Goal: Task Accomplishment & Management: Use online tool/utility

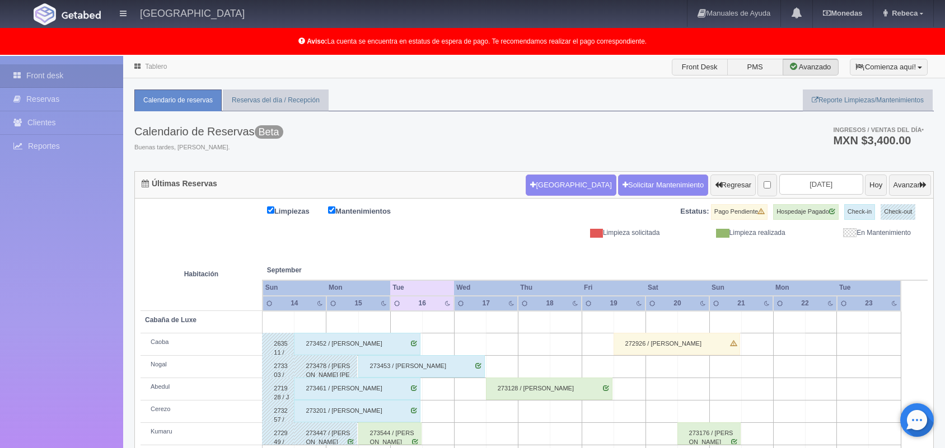
scroll to position [156, 0]
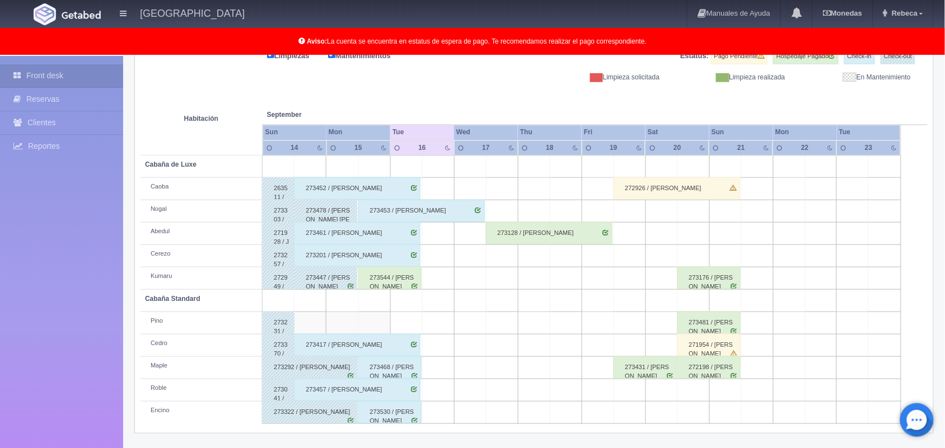
click at [389, 190] on div "273452 / Nayeli Mejia López" at bounding box center [357, 188] width 127 height 22
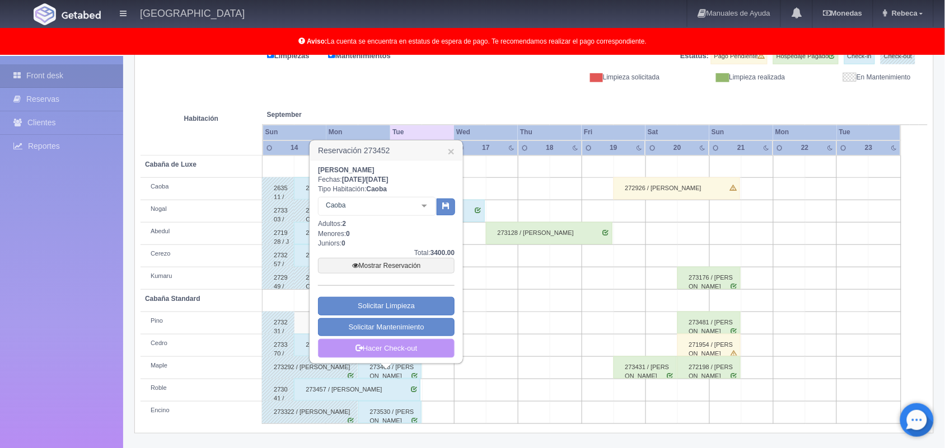
click at [401, 344] on link "Hacer Check-out" at bounding box center [386, 348] width 137 height 19
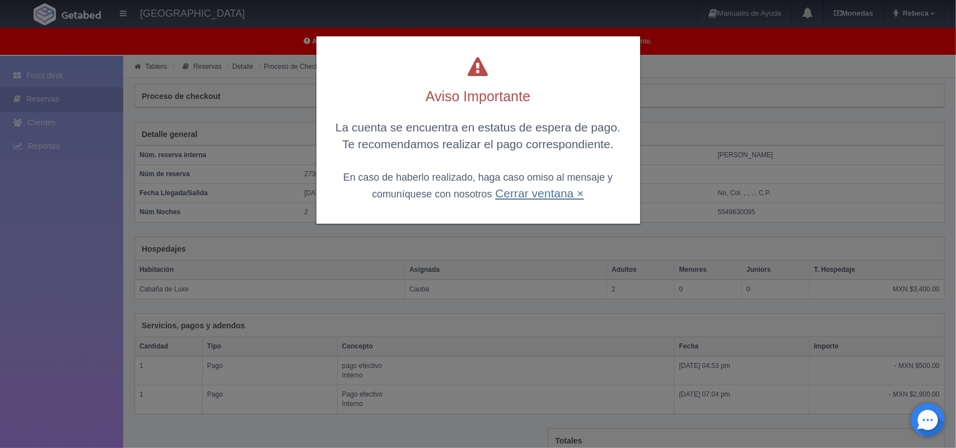
click at [541, 193] on link "Cerrar ventana ×" at bounding box center [539, 193] width 88 height 13
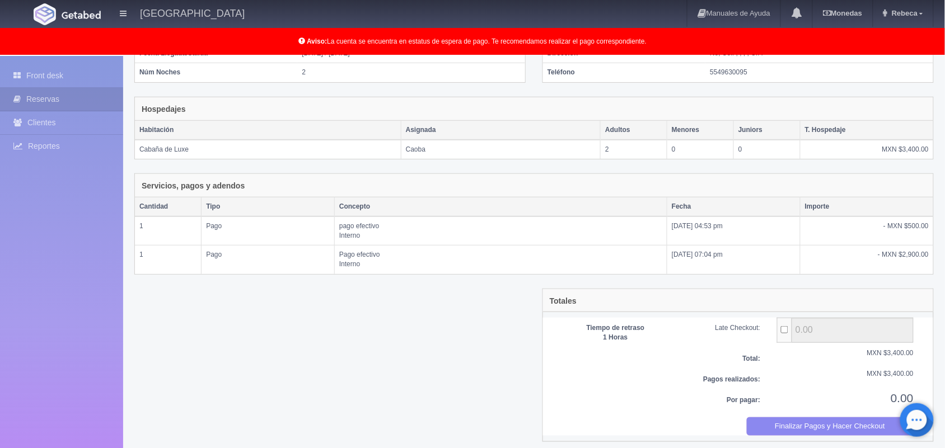
scroll to position [152, 0]
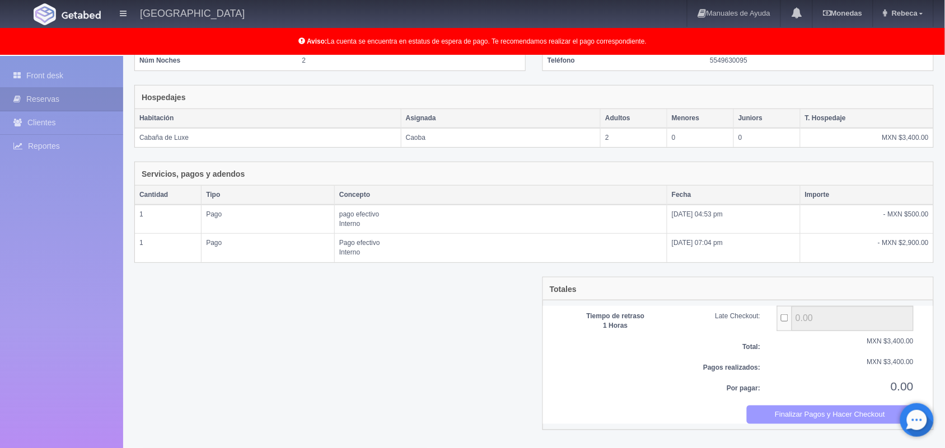
click at [823, 421] on button "Finalizar Pagos y Hacer Checkout" at bounding box center [830, 415] width 167 height 18
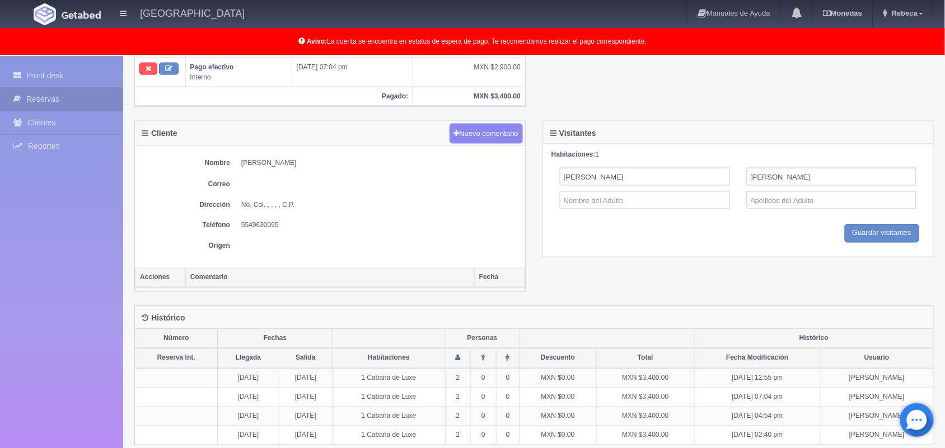
scroll to position [432, 0]
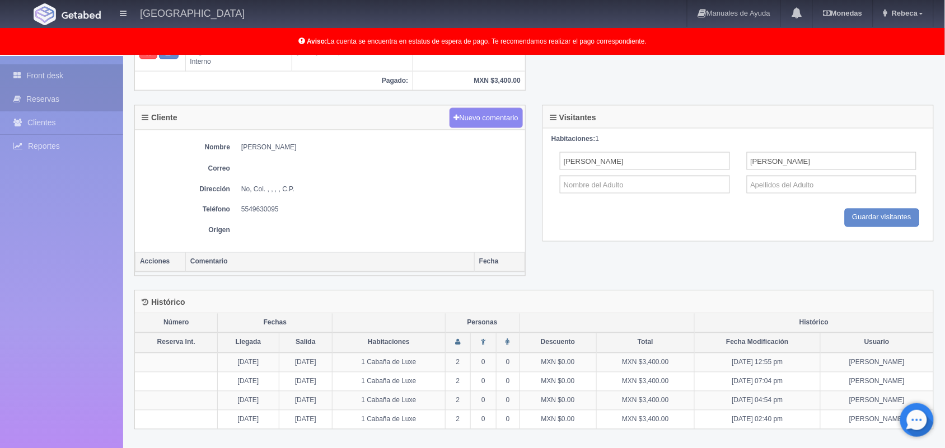
click at [63, 76] on link "Front desk" at bounding box center [61, 75] width 123 height 23
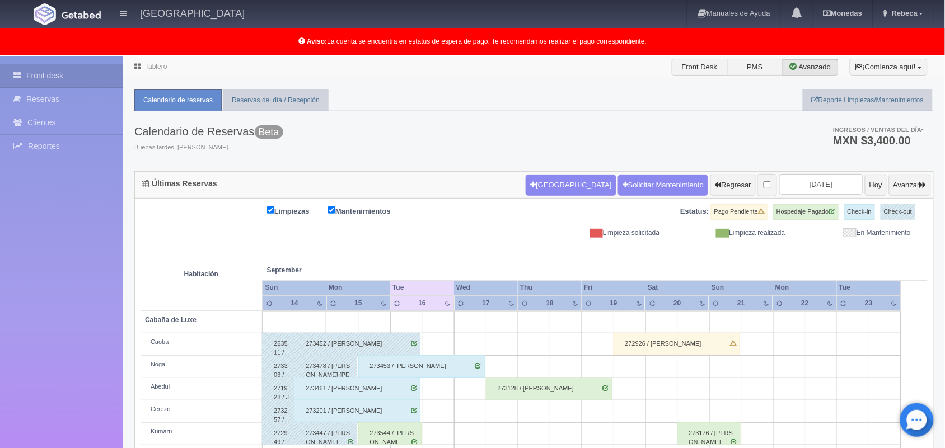
click at [377, 389] on div "273461 / [PERSON_NAME]" at bounding box center [357, 389] width 127 height 22
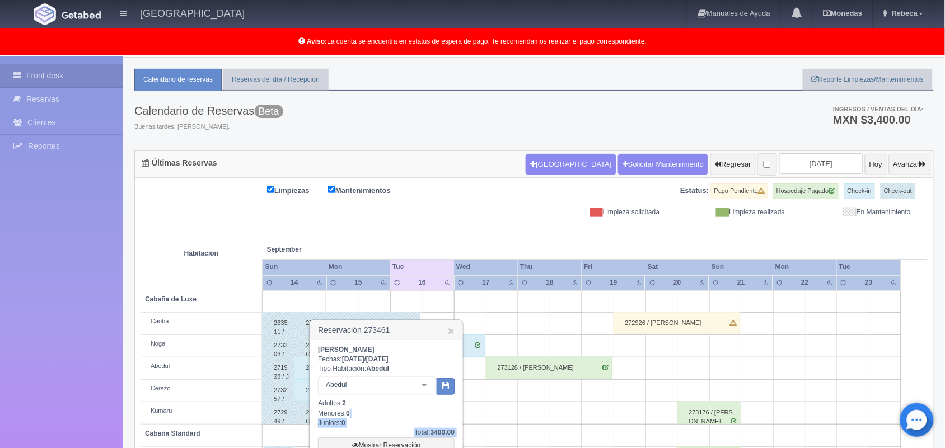
click at [456, 437] on div "Diana Paula Malangon Dominguez Fechas: 2025-09-14 / 2025-09-16 Tipo Habitación:…" at bounding box center [386, 441] width 152 height 203
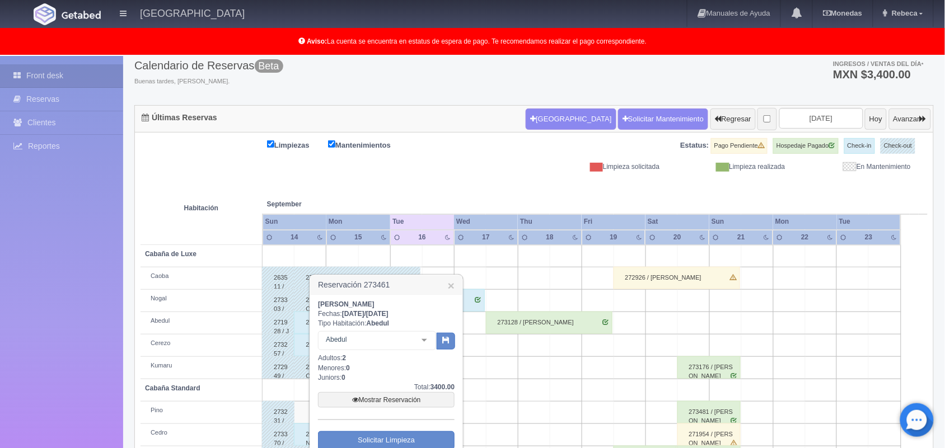
click at [456, 437] on div "Diana Paula Malangon Dominguez Fechas: 2025-09-14 / 2025-09-16 Tipo Habitación:…" at bounding box center [386, 396] width 152 height 203
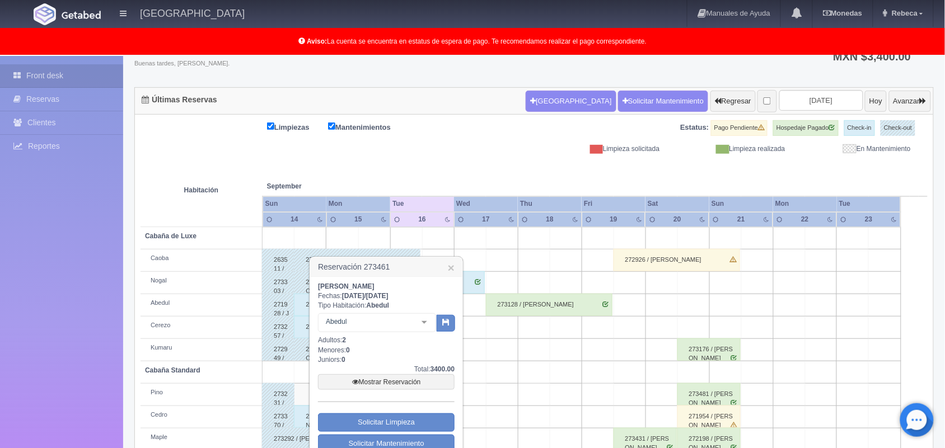
click at [456, 437] on div "Diana Paula Malangon Dominguez Fechas: 2025-09-14 / 2025-09-16 Tipo Habitación:…" at bounding box center [386, 378] width 152 height 203
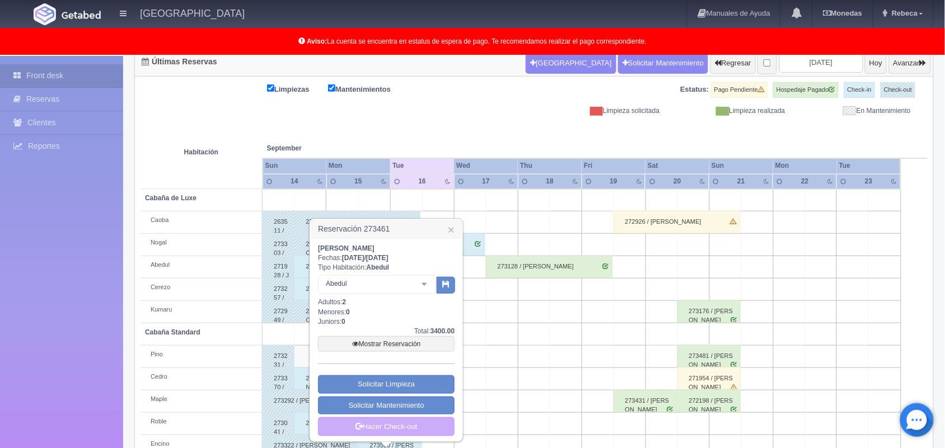
click at [456, 437] on body "Hotel Xacallan Manuales de Ayuda Actualizaciones recientes Monedas Tipo de camb…" at bounding box center [472, 208] width 945 height 549
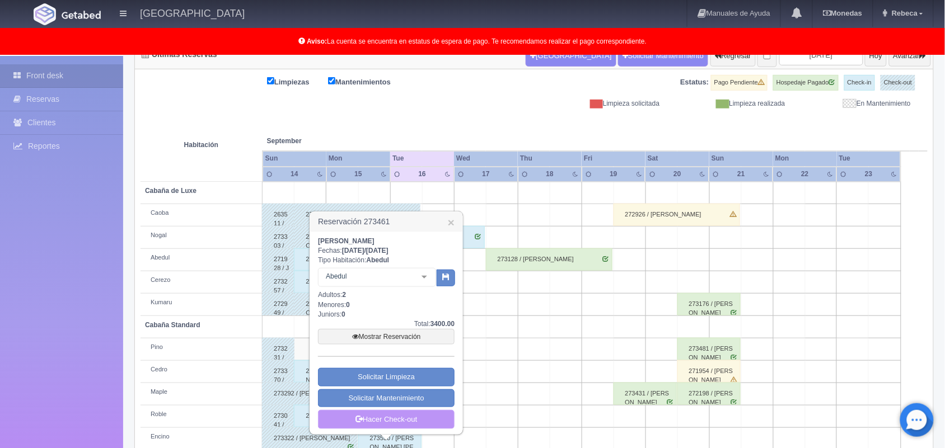
click at [396, 419] on link "Hacer Check-out" at bounding box center [386, 419] width 137 height 19
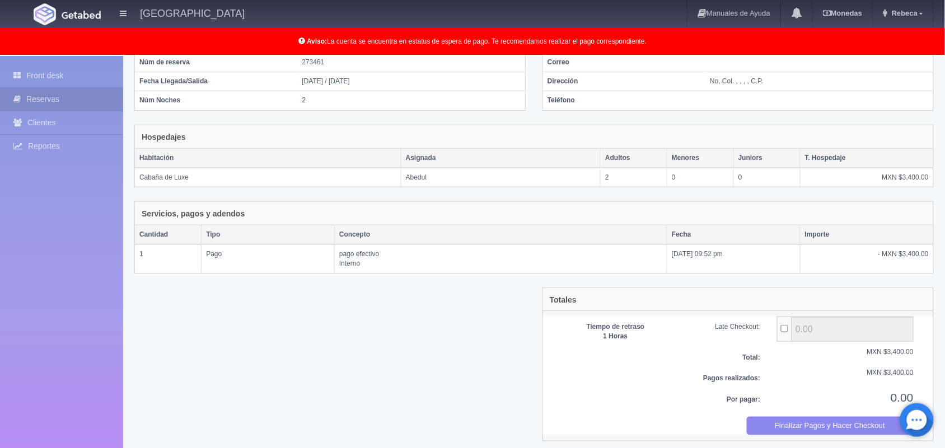
scroll to position [122, 0]
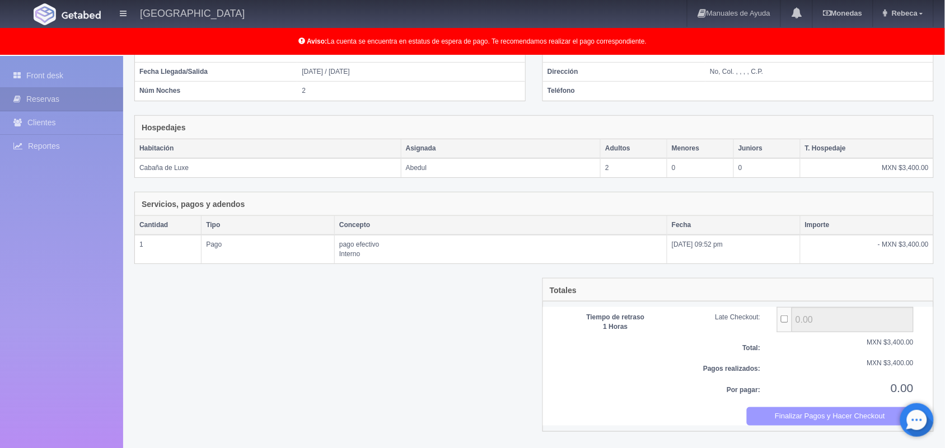
click at [835, 418] on button "Finalizar Pagos y Hacer Checkout" at bounding box center [830, 417] width 167 height 18
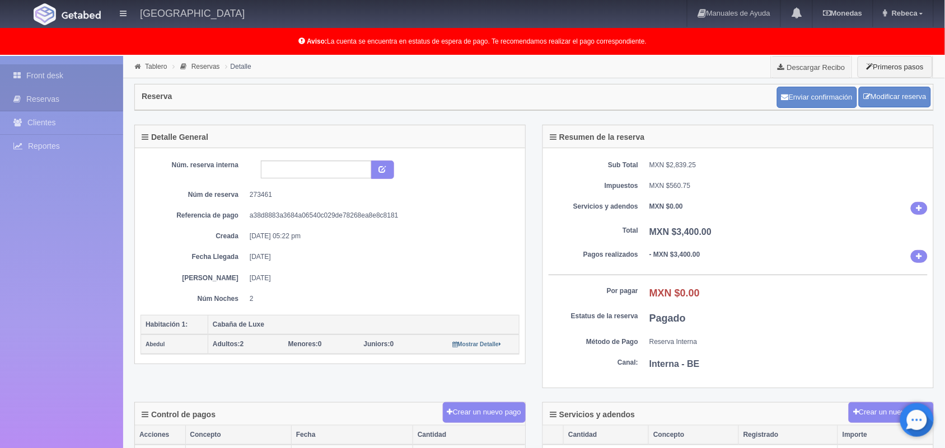
click at [73, 66] on link "Front desk" at bounding box center [61, 75] width 123 height 23
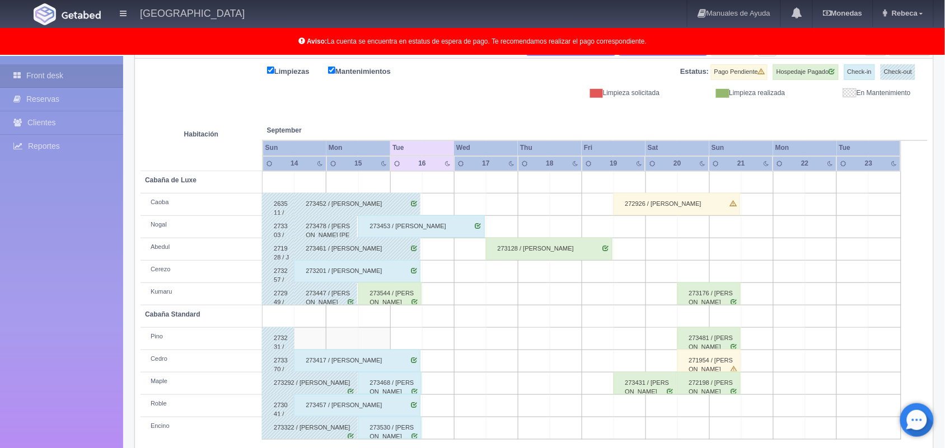
scroll to position [156, 0]
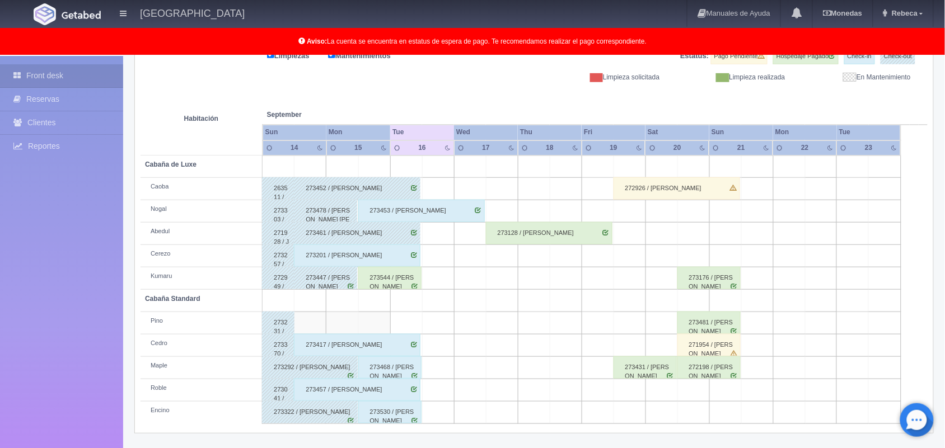
click at [390, 256] on div "273201 / [PERSON_NAME]" at bounding box center [357, 256] width 127 height 22
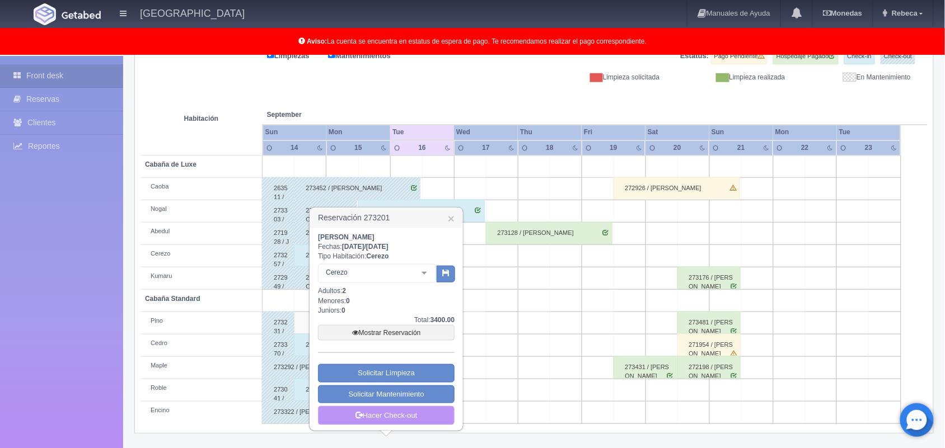
click at [413, 417] on link "Hacer Check-out" at bounding box center [386, 415] width 137 height 19
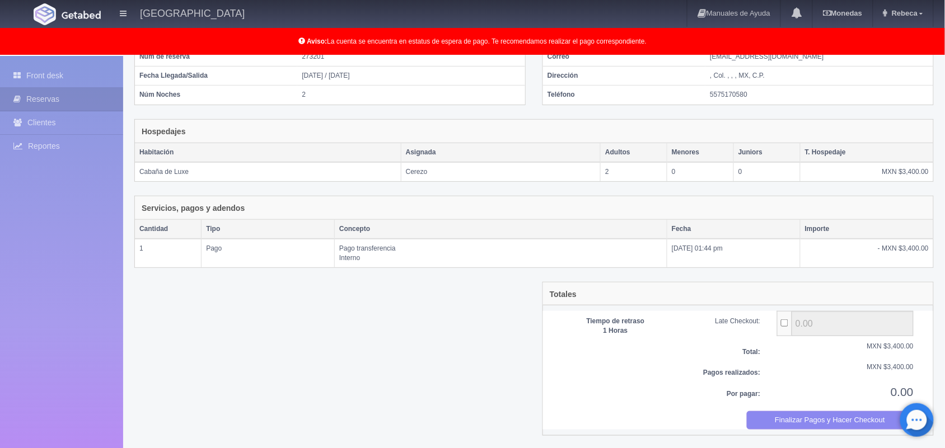
scroll to position [122, 0]
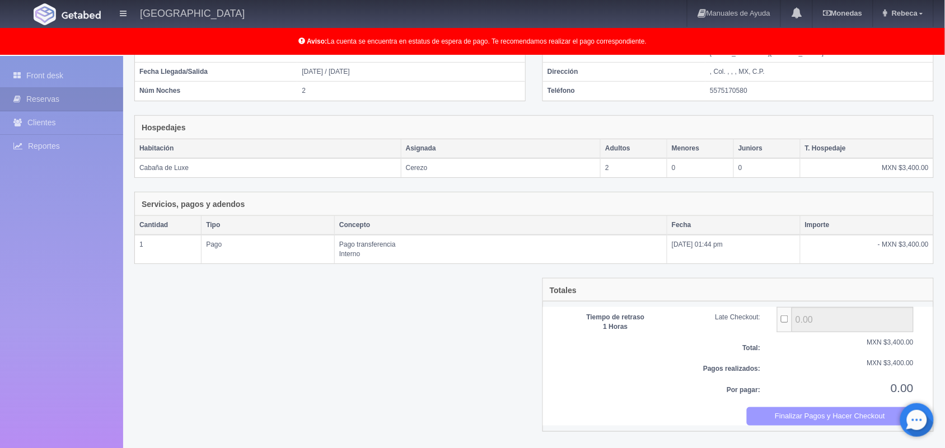
click at [815, 423] on button "Finalizar Pagos y Hacer Checkout" at bounding box center [830, 417] width 167 height 18
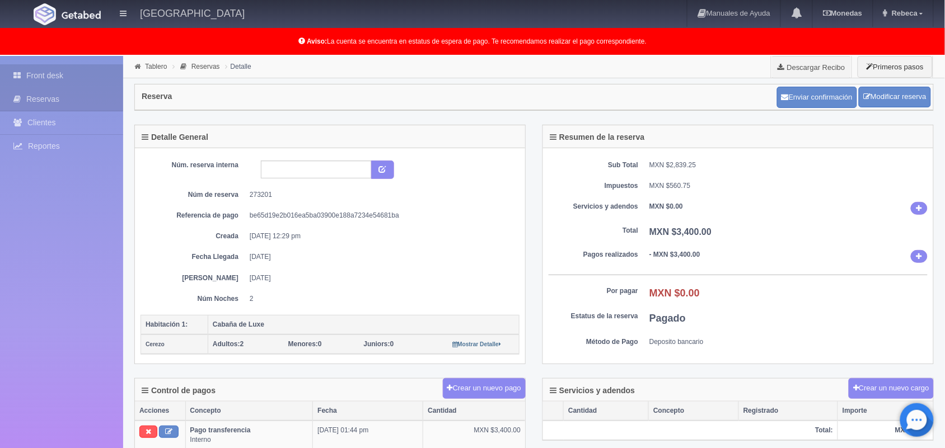
click at [77, 73] on link "Front desk" at bounding box center [61, 75] width 123 height 23
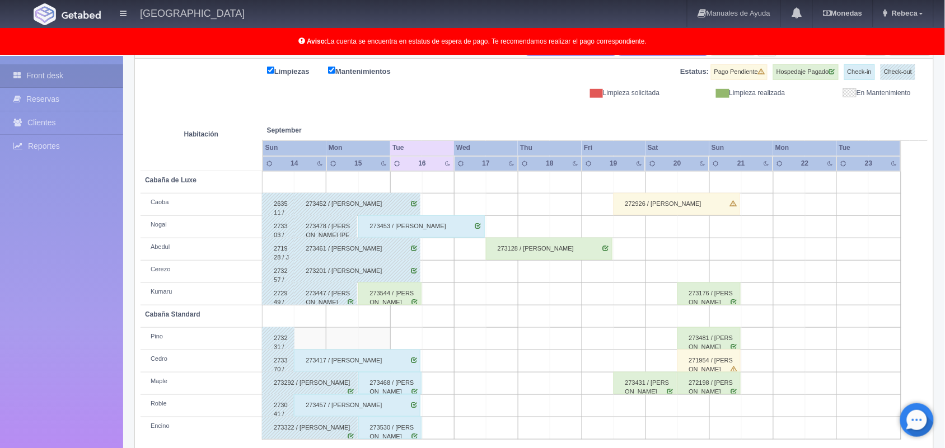
scroll to position [156, 0]
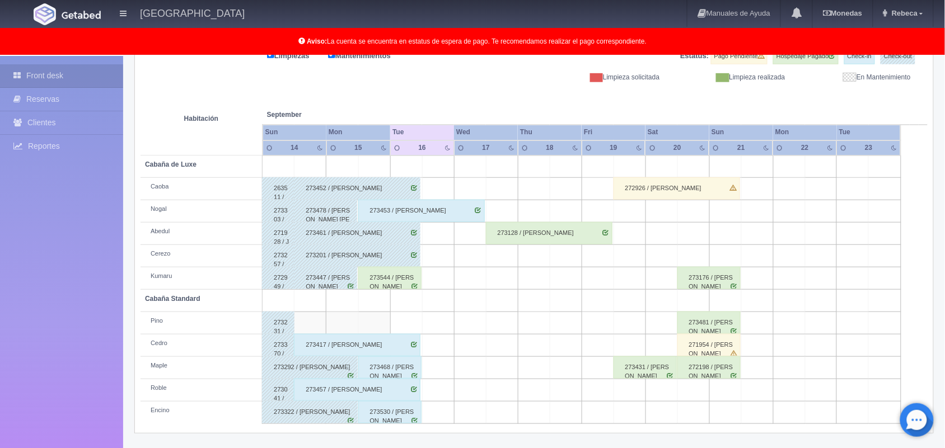
click at [381, 283] on div "273544 / Isael AvelarMaya" at bounding box center [389, 278] width 63 height 22
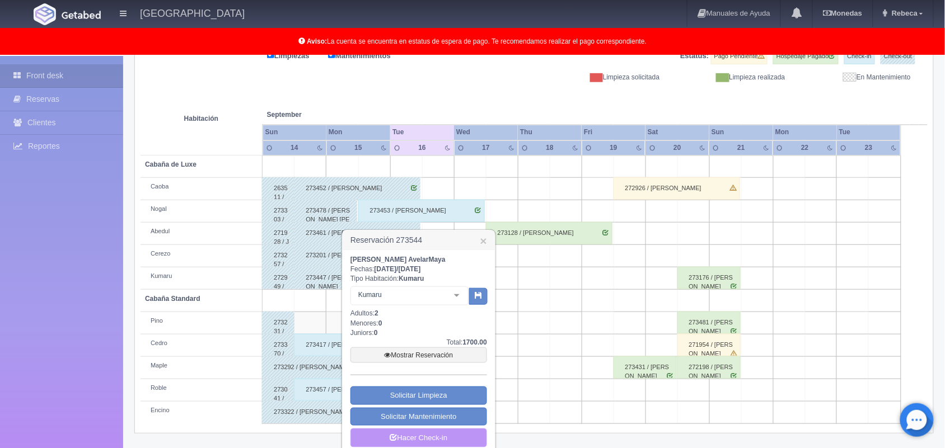
click at [440, 438] on link "Hacer Check-in" at bounding box center [419, 438] width 137 height 19
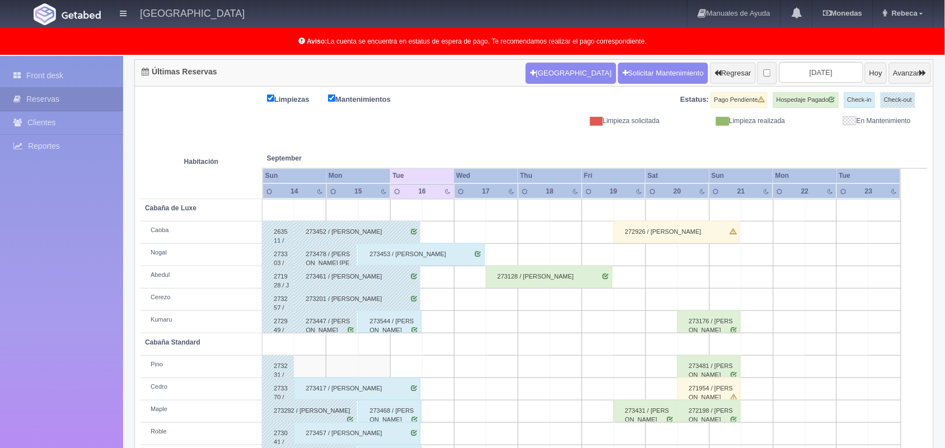
scroll to position [112, 0]
click at [391, 326] on div "273544 / Isael AvelarMaya" at bounding box center [389, 322] width 63 height 22
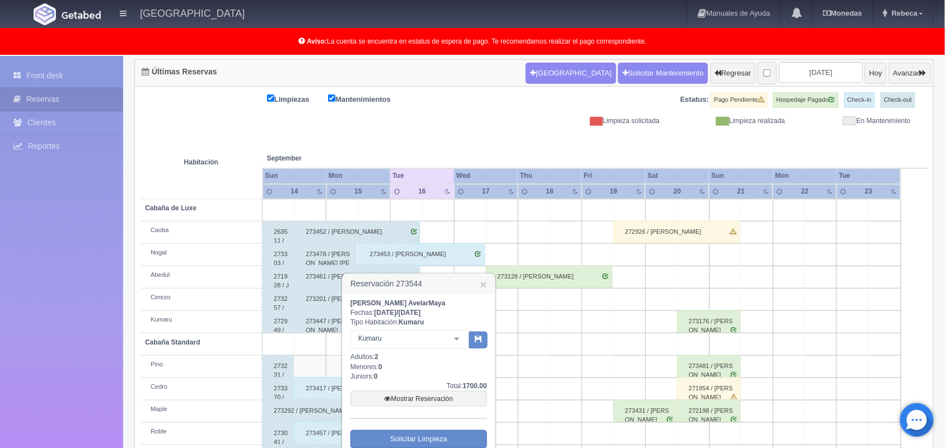
click at [492, 446] on div "Isael AvelarMaya Fechas: 2025-09-15 / 2025-09-16 Tipo Habitación: Kumaru Kumaru…" at bounding box center [419, 395] width 152 height 203
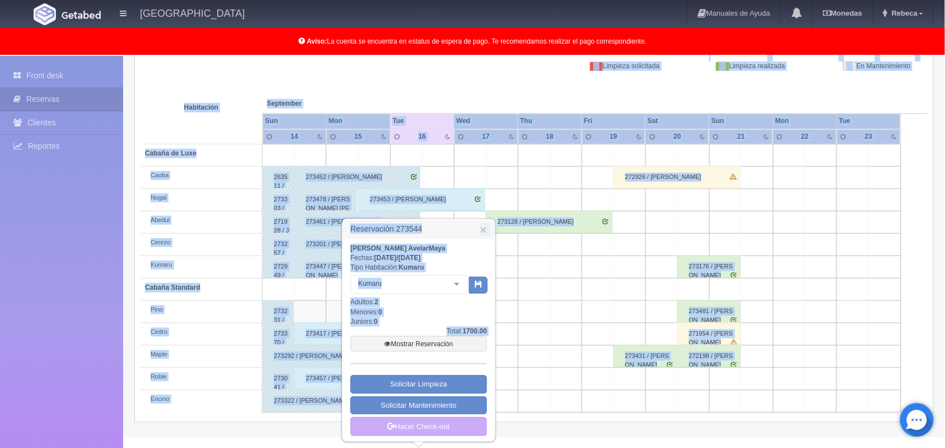
click at [492, 282] on html "Hotel Xacallan Manuales de Ayuda Actualizaciones recientes Monedas Tipo de camb…" at bounding box center [472, 57] width 945 height 448
click at [450, 426] on link "Hacer Check-out" at bounding box center [419, 427] width 137 height 19
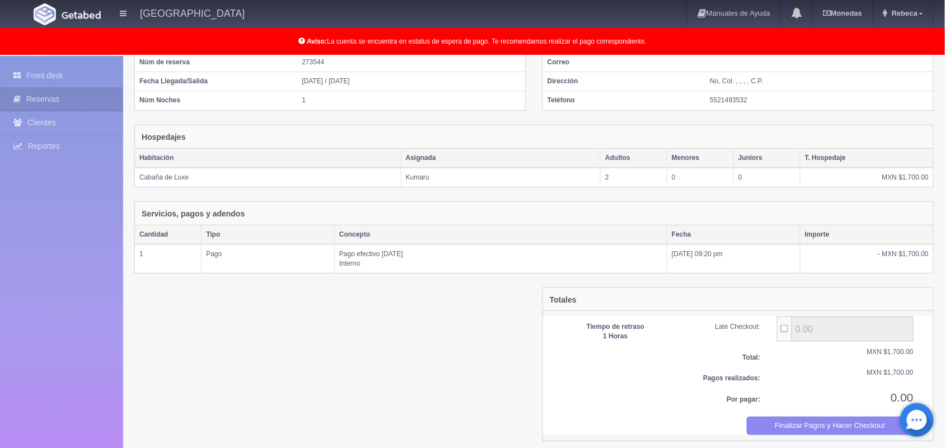
scroll to position [122, 0]
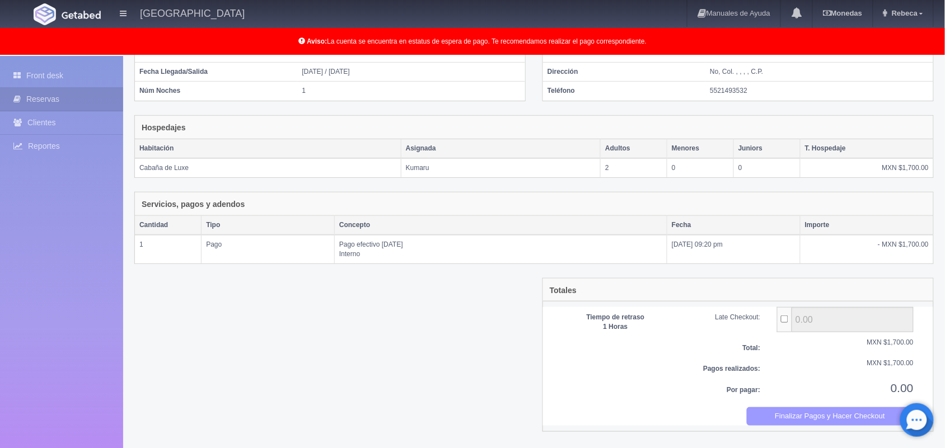
click at [807, 418] on button "Finalizar Pagos y Hacer Checkout" at bounding box center [830, 417] width 167 height 18
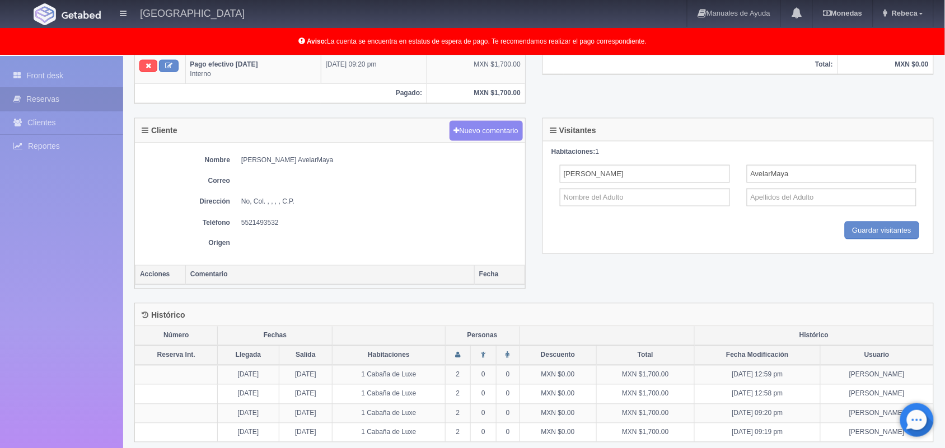
scroll to position [402, 0]
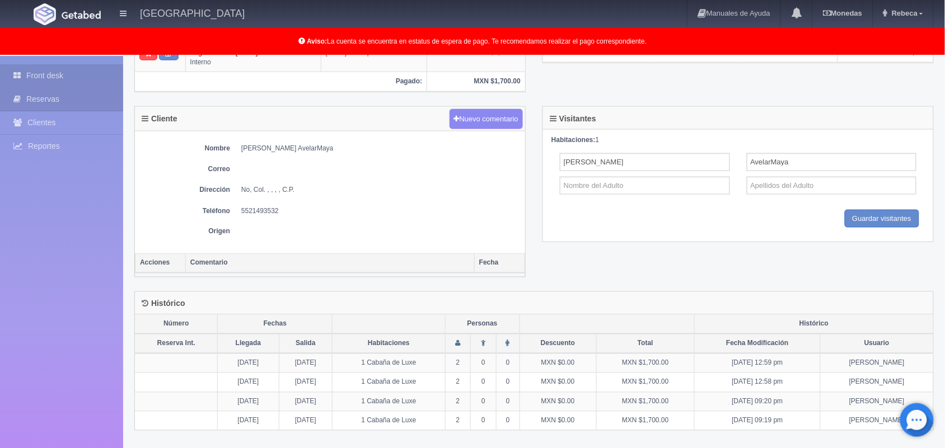
click at [62, 69] on link "Front desk" at bounding box center [61, 75] width 123 height 23
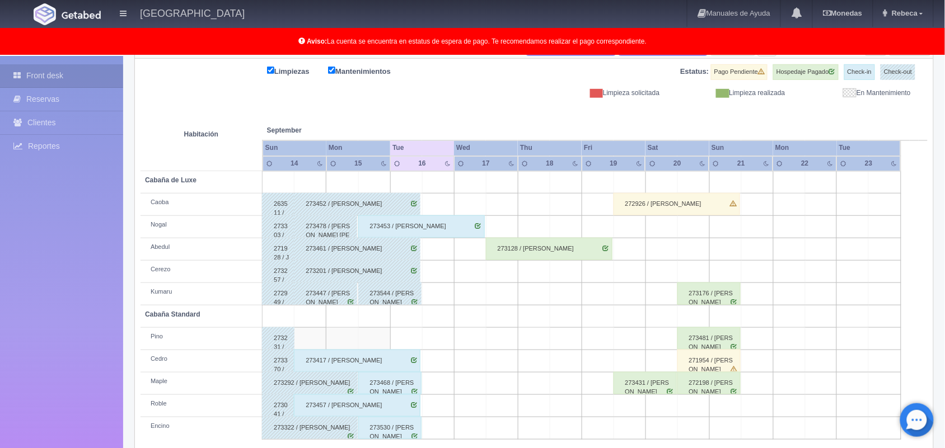
scroll to position [156, 0]
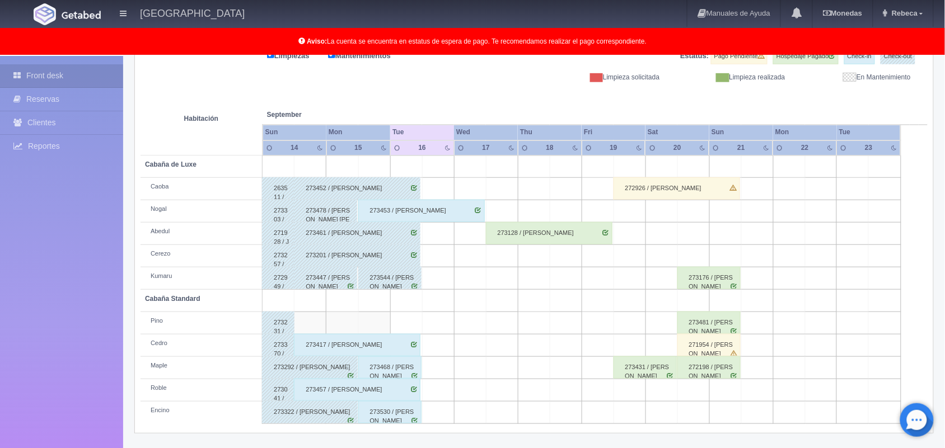
click at [356, 343] on div "273417 / Omar Francisco Lara García" at bounding box center [357, 345] width 127 height 22
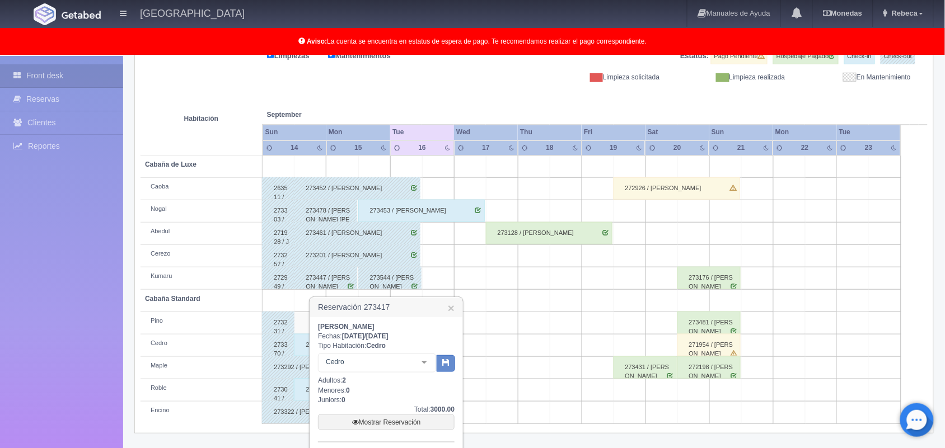
click at [457, 440] on div "Omar Francisco Lara García Fechas: 2025-09-14 / 2025-09-16 Tipo Habitación: Ced…" at bounding box center [386, 418] width 152 height 203
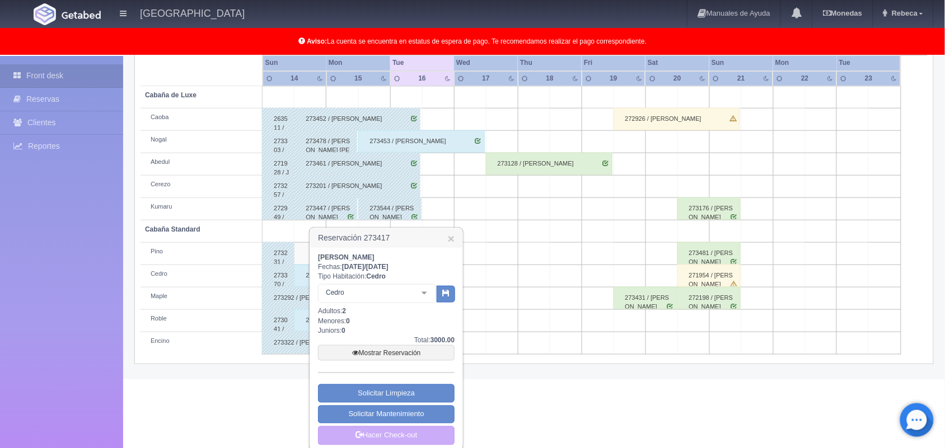
click at [457, 440] on div "Omar Francisco Lara García Fechas: 2025-09-14 / 2025-09-16 Tipo Habitación: Ced…" at bounding box center [386, 349] width 152 height 203
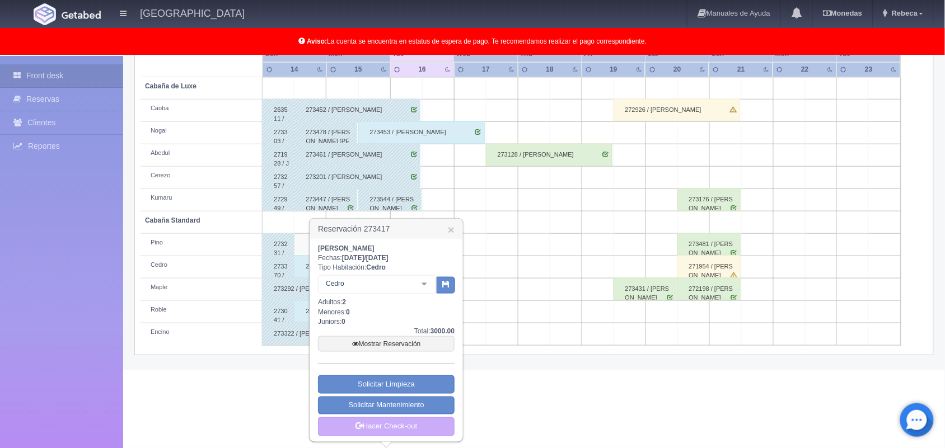
scroll to position [235, 0]
click at [457, 440] on div "Omar Francisco Lara García Fechas: 2025-09-14 / 2025-09-16 Tipo Habitación: Ced…" at bounding box center [386, 340] width 152 height 203
click at [414, 420] on link "Hacer Check-out" at bounding box center [386, 427] width 137 height 19
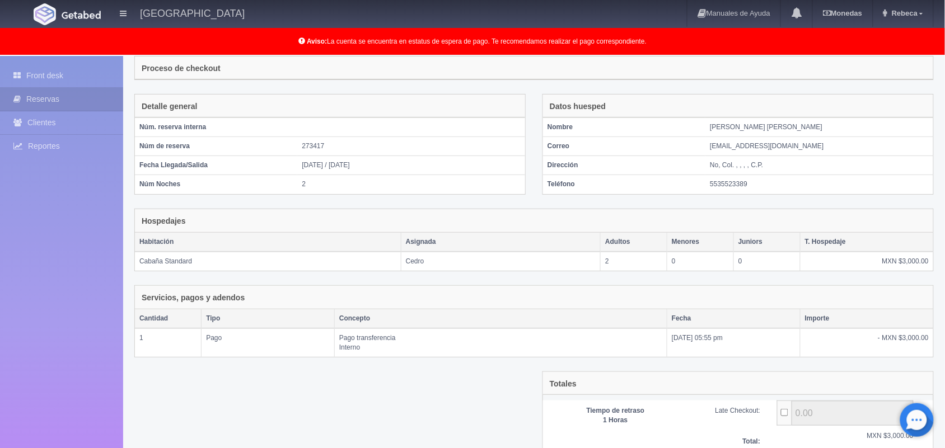
scroll to position [122, 0]
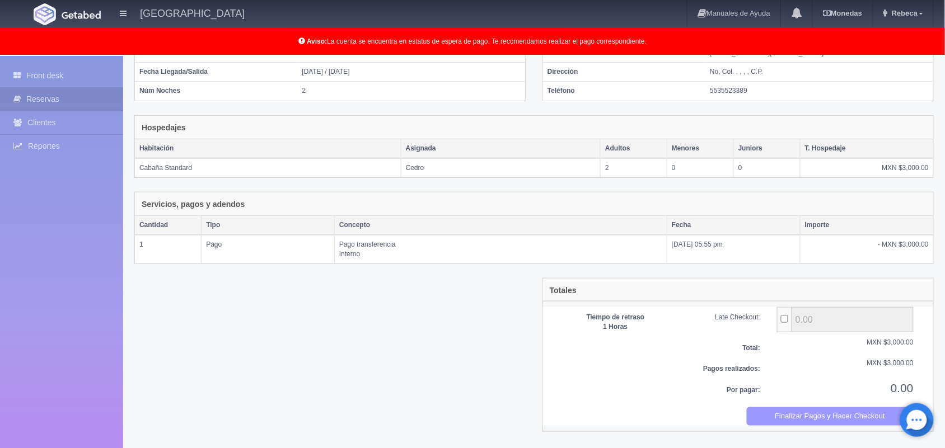
click at [821, 418] on button "Finalizar Pagos y Hacer Checkout" at bounding box center [830, 417] width 167 height 18
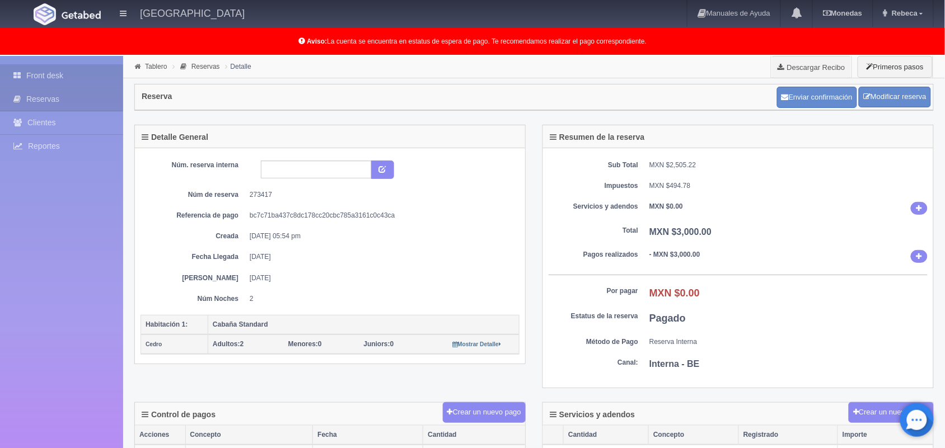
click at [91, 77] on link "Front desk" at bounding box center [61, 75] width 123 height 23
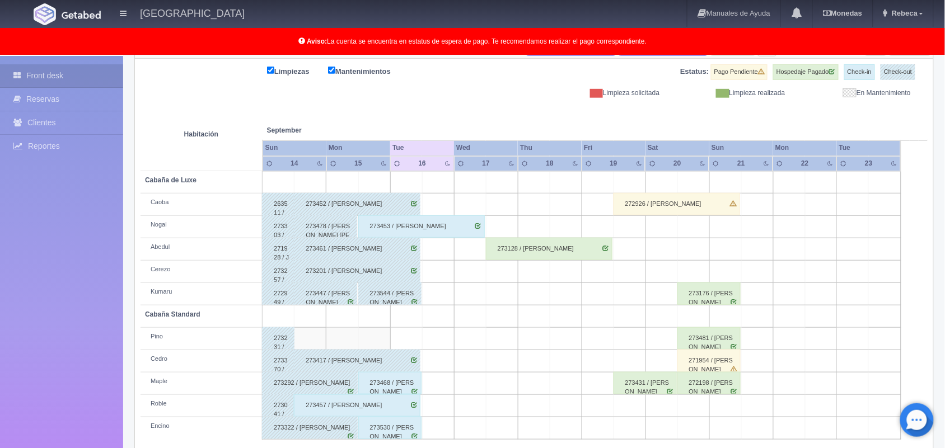
scroll to position [156, 0]
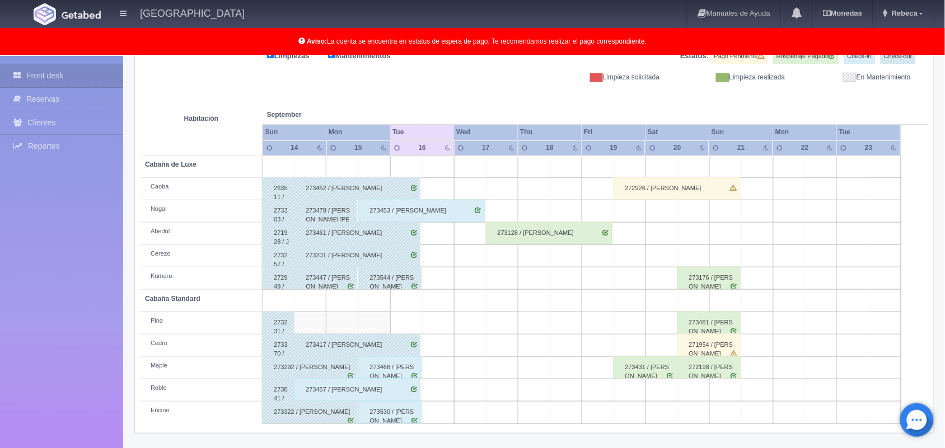
click at [401, 409] on div "273530 / Dulce Esmeralda Hernández Santos" at bounding box center [389, 412] width 63 height 22
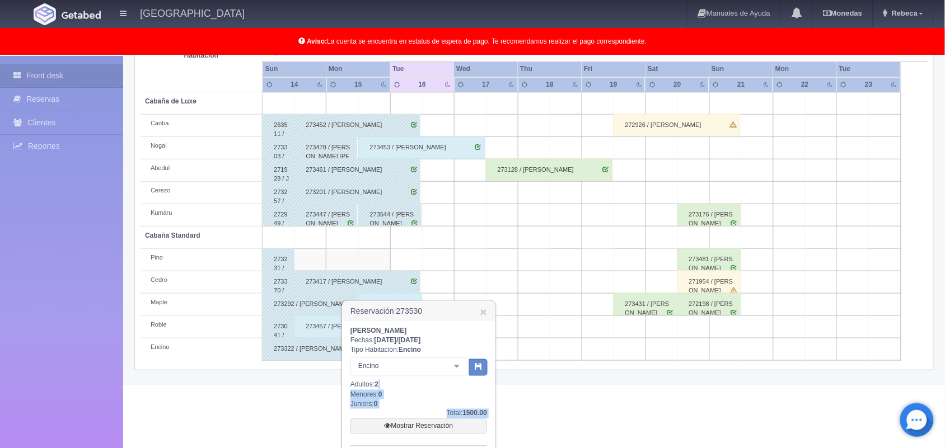
click at [489, 444] on div "Dulce Esmeralda Hernández Santos Fechas: 2025-09-15 / 2025-09-16 Tipo Habitació…" at bounding box center [419, 422] width 152 height 203
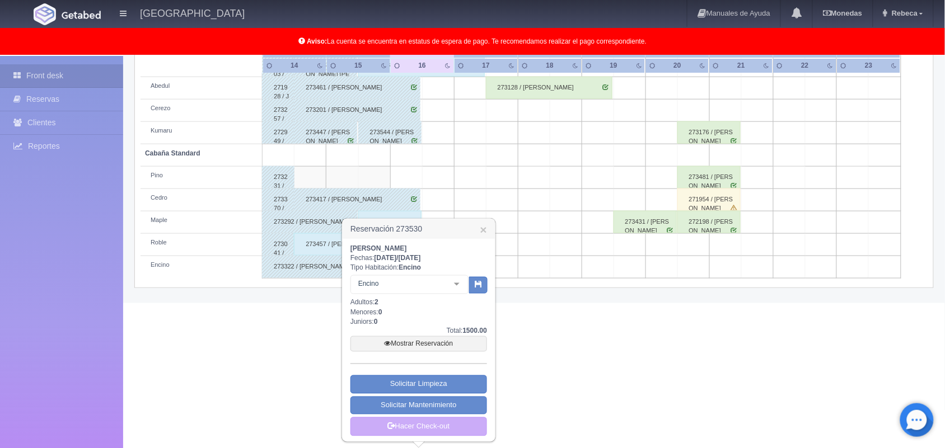
click at [440, 424] on link "Hacer Check-out" at bounding box center [419, 427] width 137 height 19
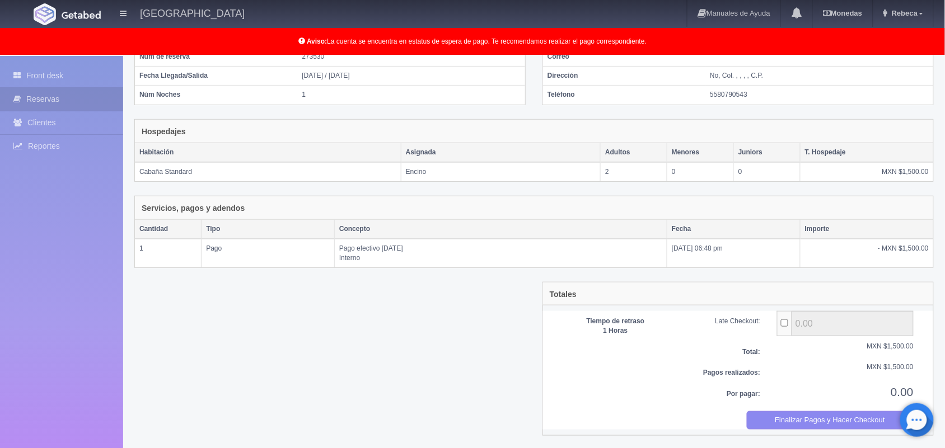
scroll to position [122, 0]
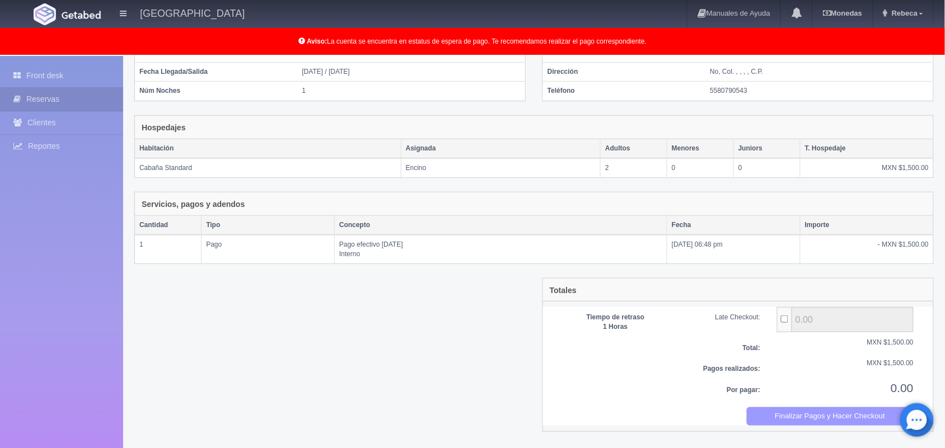
click at [843, 418] on button "Finalizar Pagos y Hacer Checkout" at bounding box center [830, 417] width 167 height 18
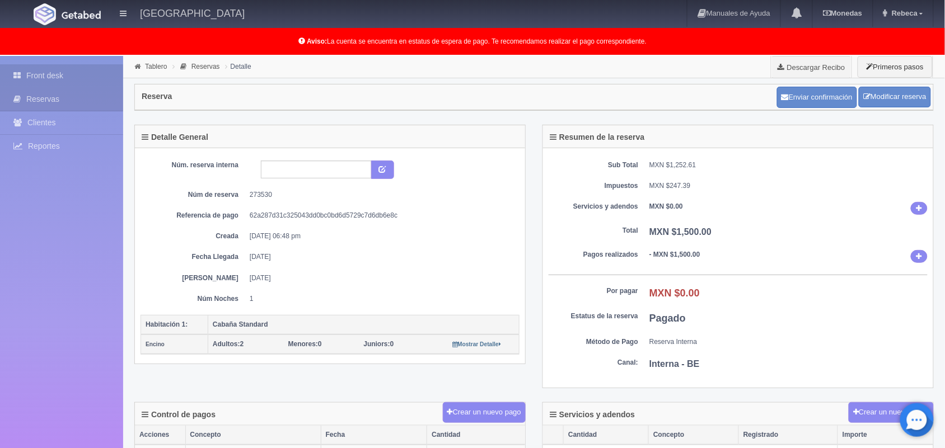
click at [71, 71] on link "Front desk" at bounding box center [61, 75] width 123 height 23
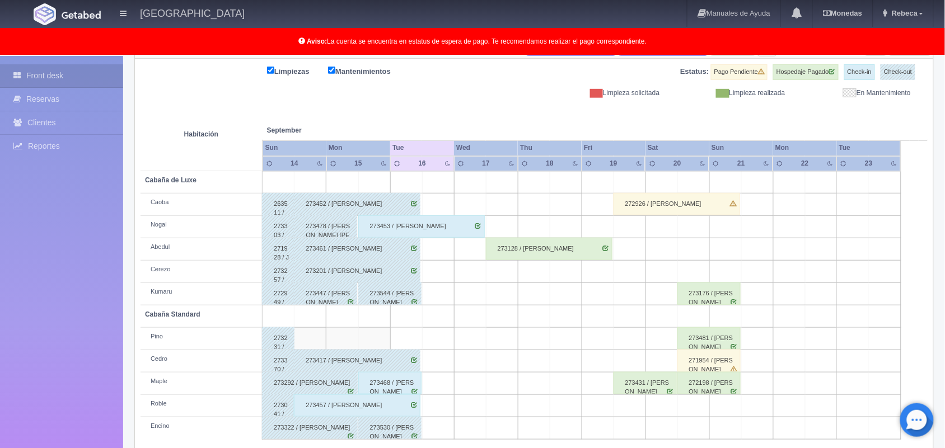
scroll to position [156, 0]
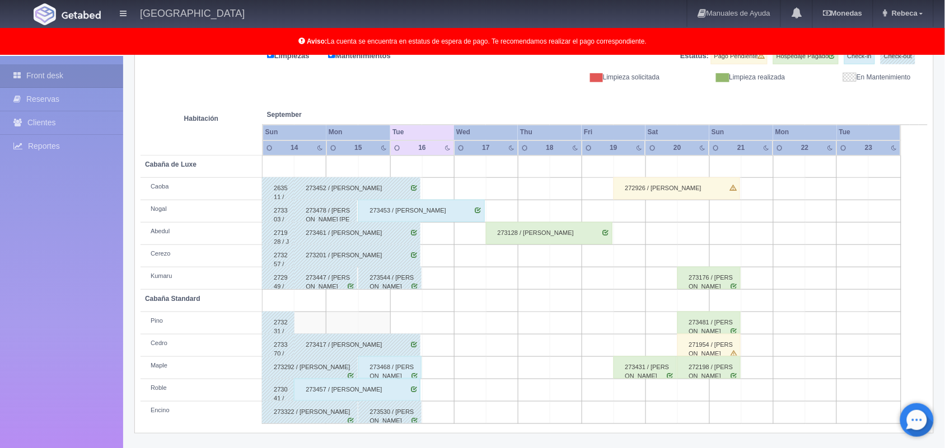
click at [390, 368] on div "273468 / Sofia Rojas Flores" at bounding box center [389, 368] width 63 height 22
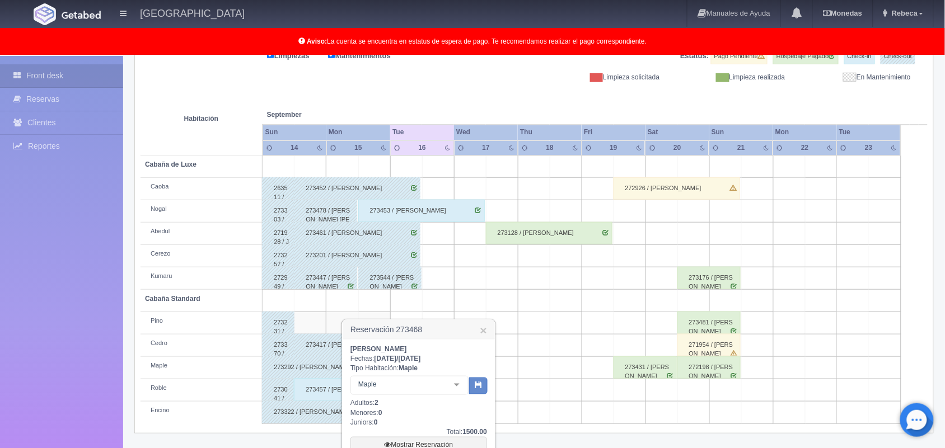
click at [490, 441] on div "Sofia Rojas Flores Fechas: 2025-09-15 / 2025-09-16 Tipo Habitación: Maple Maple…" at bounding box center [419, 441] width 152 height 203
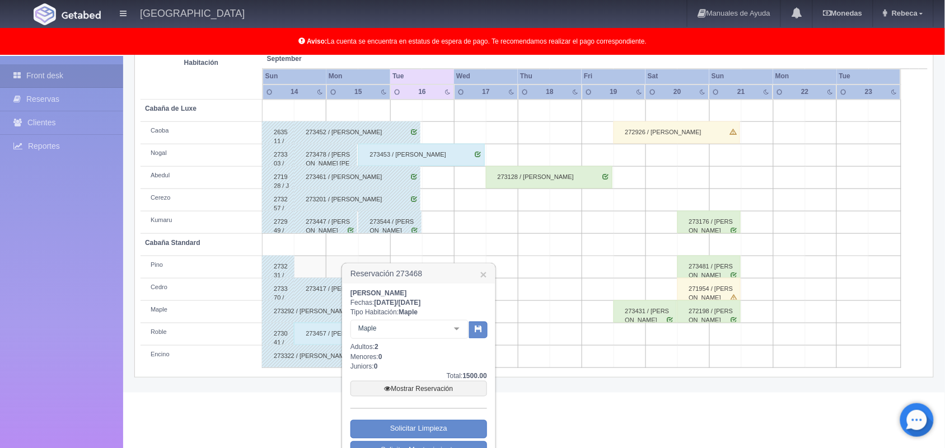
scroll to position [258, 0]
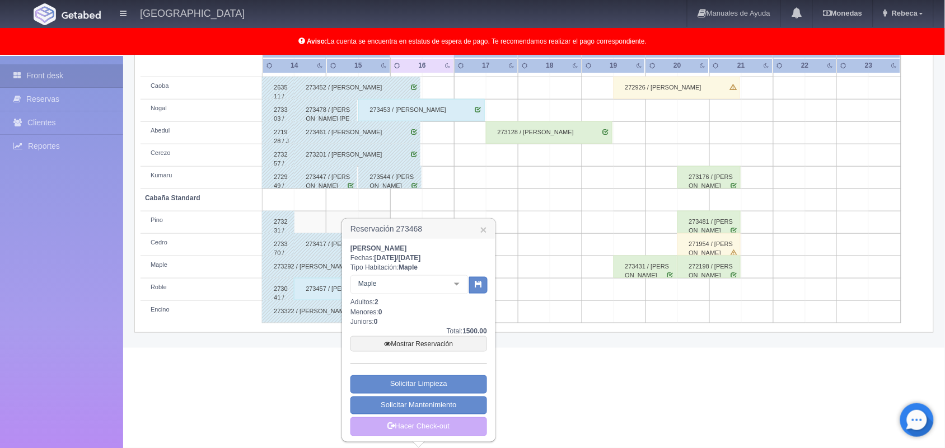
click at [490, 441] on div "Sofia Rojas Flores Fechas: 2025-09-15 / 2025-09-16 Tipo Habitación: Maple Maple…" at bounding box center [419, 340] width 152 height 203
click at [423, 420] on link "Hacer Check-out" at bounding box center [419, 427] width 137 height 19
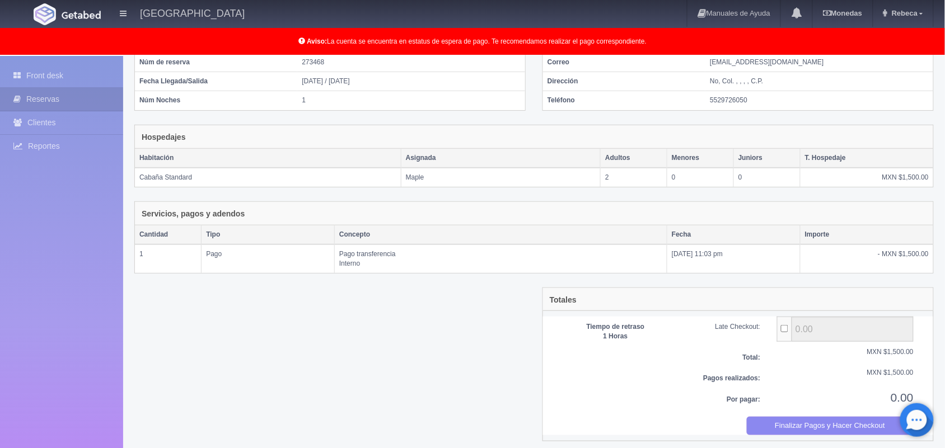
scroll to position [122, 0]
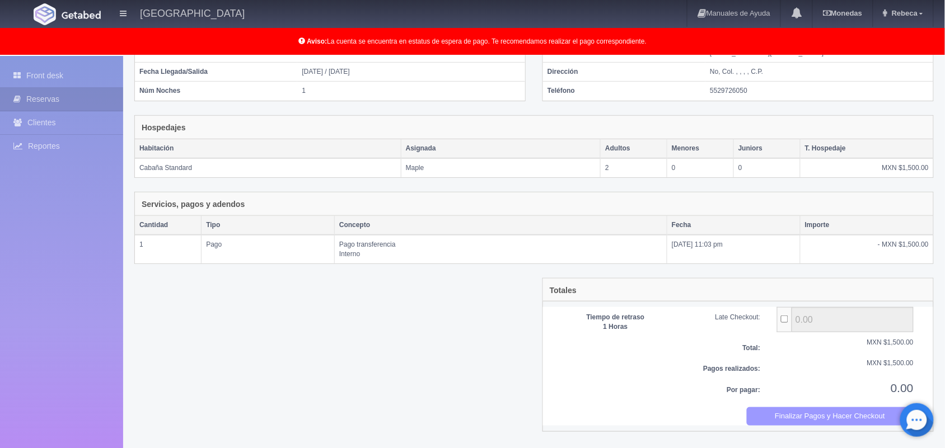
click at [805, 412] on button "Finalizar Pagos y Hacer Checkout" at bounding box center [830, 417] width 167 height 18
